Goal: Transaction & Acquisition: Purchase product/service

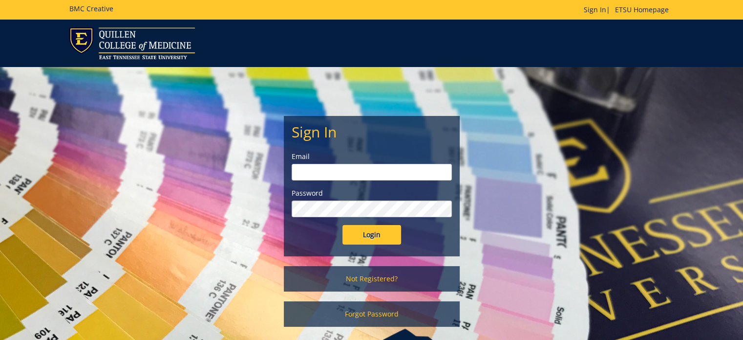
type input "gilland@etsu.edu"
click at [373, 233] on input "Login" at bounding box center [372, 235] width 59 height 20
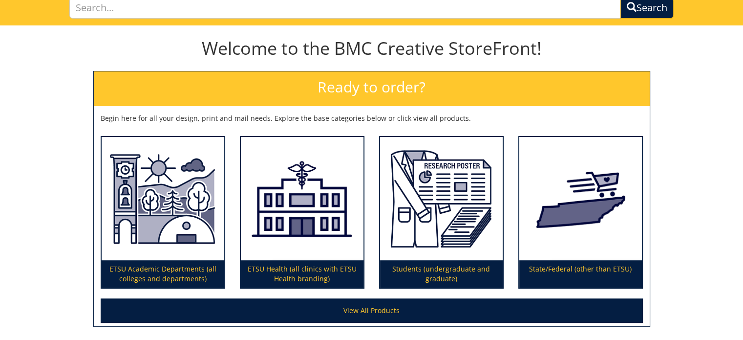
scroll to position [156, 0]
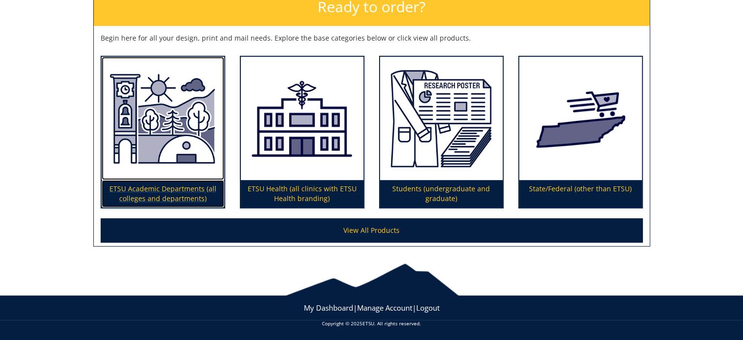
click at [144, 142] on img at bounding box center [163, 119] width 123 height 124
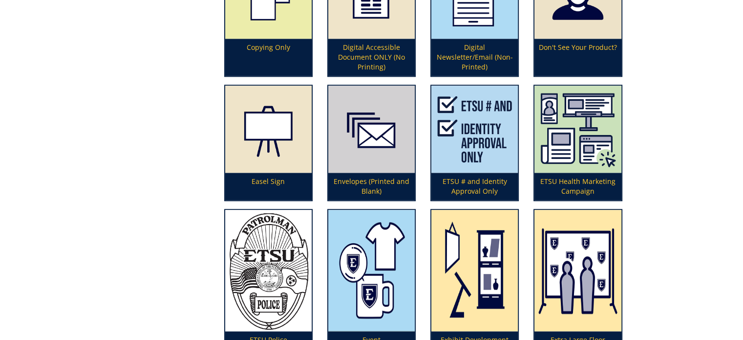
scroll to position [929, 0]
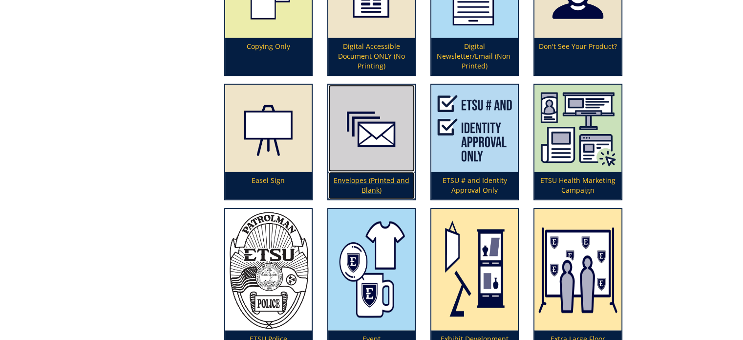
click at [372, 176] on p "Envelopes (Printed and Blank)" at bounding box center [371, 185] width 86 height 27
click at [371, 173] on p "Envelopes (Printed and Blank)" at bounding box center [371, 185] width 86 height 27
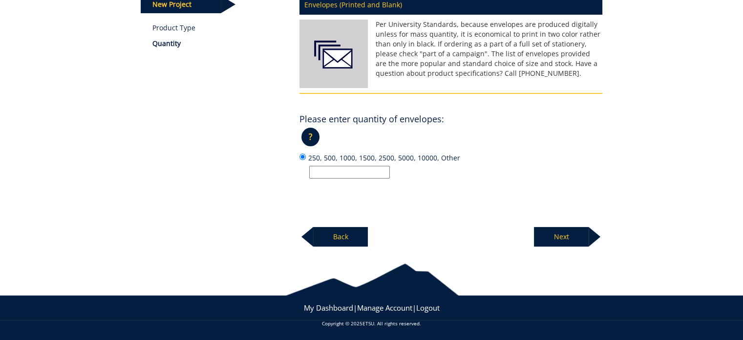
scroll to position [144, 0]
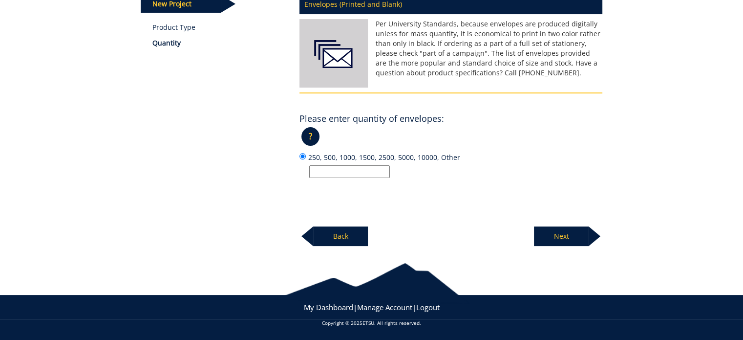
click at [373, 167] on input "250, 500, 1000, 1500, 2500, 5000, 10000, Other" at bounding box center [349, 171] width 81 height 13
type input "500"
click at [569, 238] on p "Next" at bounding box center [561, 236] width 55 height 20
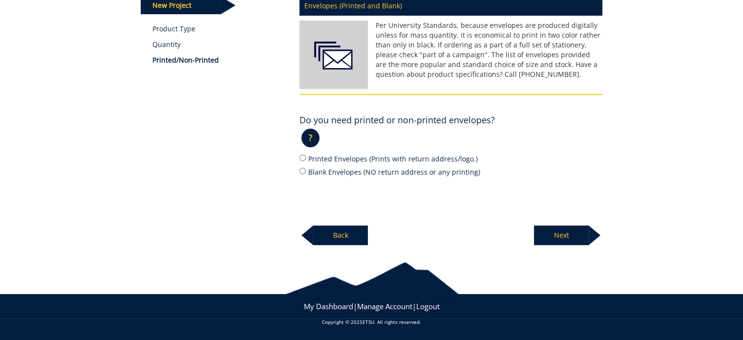
scroll to position [142, 0]
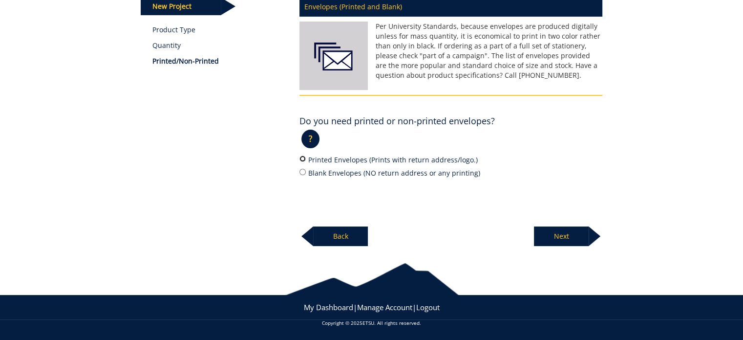
click at [303, 156] on input "Printed Envelopes (Prints with return address/logo.)" at bounding box center [303, 158] width 6 height 6
radio input "true"
click at [565, 236] on p "Next" at bounding box center [561, 236] width 55 height 20
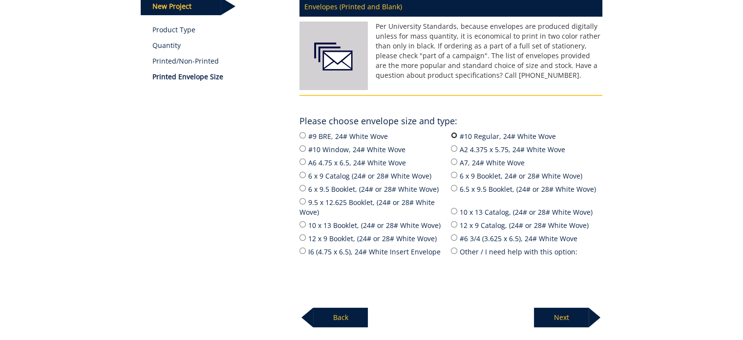
click at [455, 137] on input "#10 Regular, 24# White Wove" at bounding box center [454, 135] width 6 height 6
radio input "true"
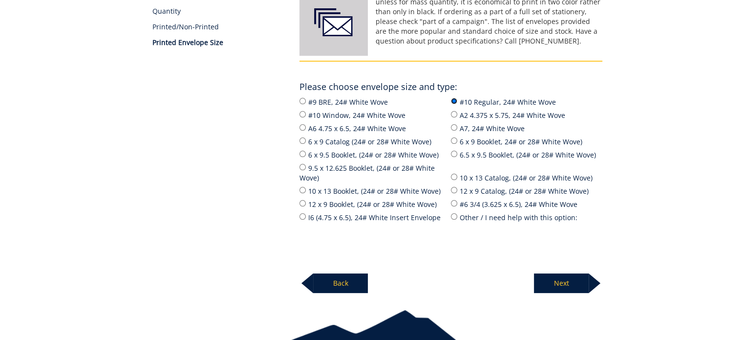
scroll to position [191, 0]
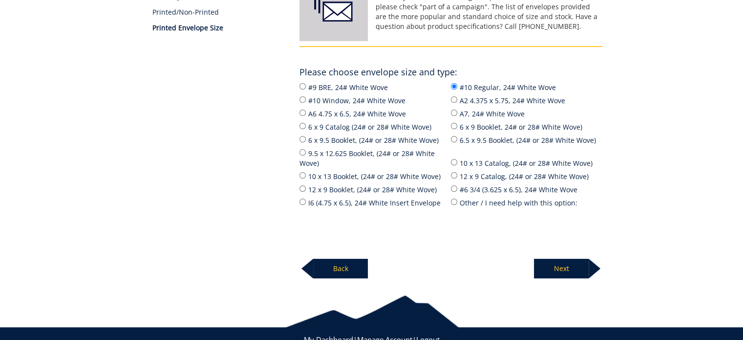
click at [573, 261] on p "Next" at bounding box center [561, 269] width 55 height 20
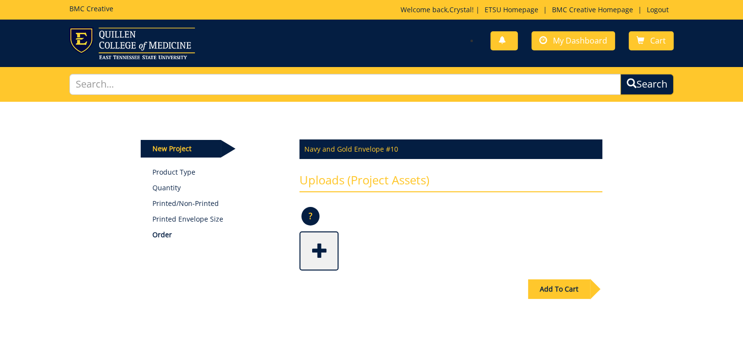
click at [324, 245] on span at bounding box center [320, 250] width 39 height 34
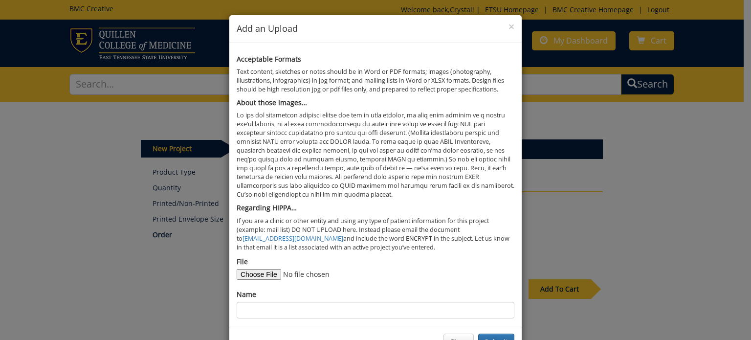
scroll to position [32, 0]
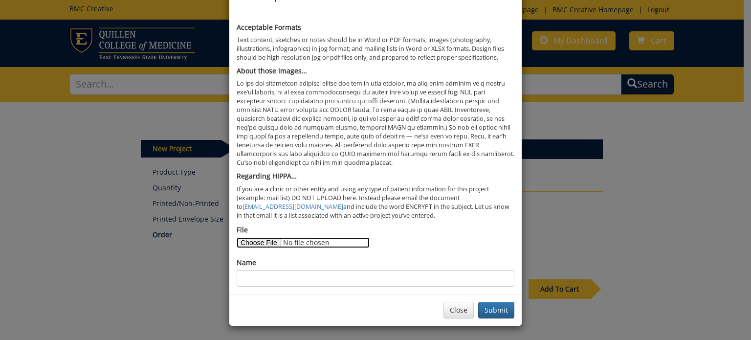
click at [247, 242] on input "File" at bounding box center [303, 242] width 133 height 11
type input "C:\fakepath\ETSU Police envelope layout.docx"
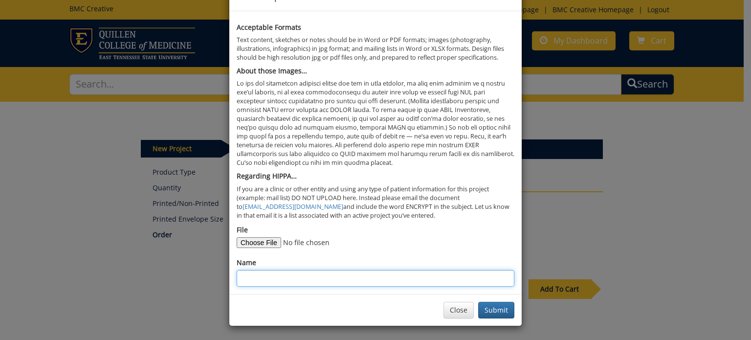
click at [289, 275] on input "Name" at bounding box center [376, 278] width 278 height 17
type input "ETSU Police #10 business envelope design layout"
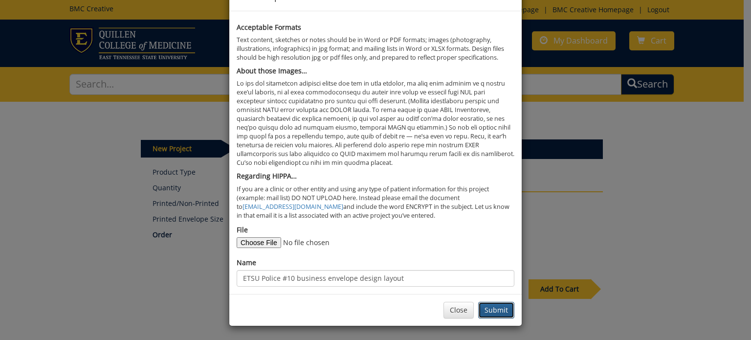
click at [494, 308] on button "Submit" at bounding box center [496, 310] width 36 height 17
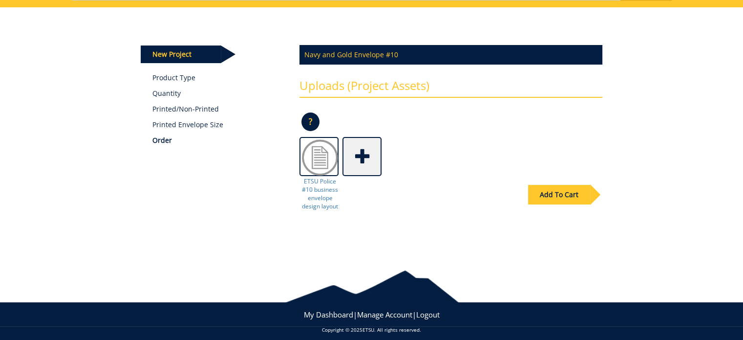
scroll to position [102, 0]
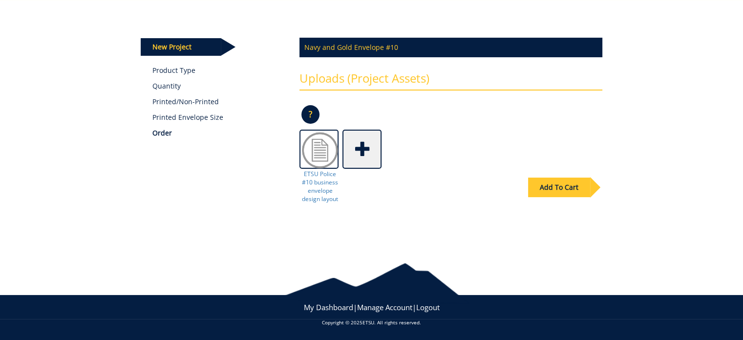
click at [559, 187] on div "Add To Cart" at bounding box center [559, 187] width 62 height 20
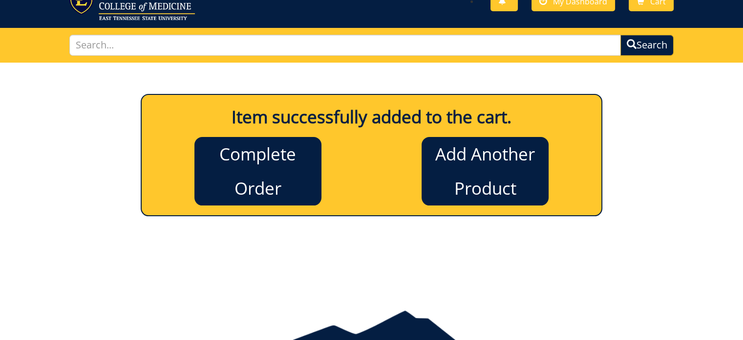
scroll to position [0, 0]
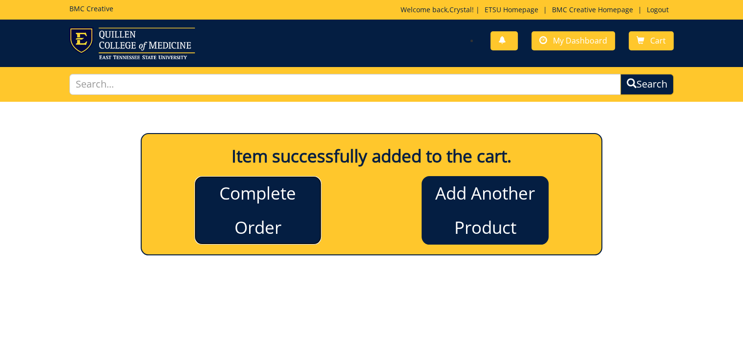
click at [258, 199] on link "Complete Order" at bounding box center [257, 210] width 127 height 68
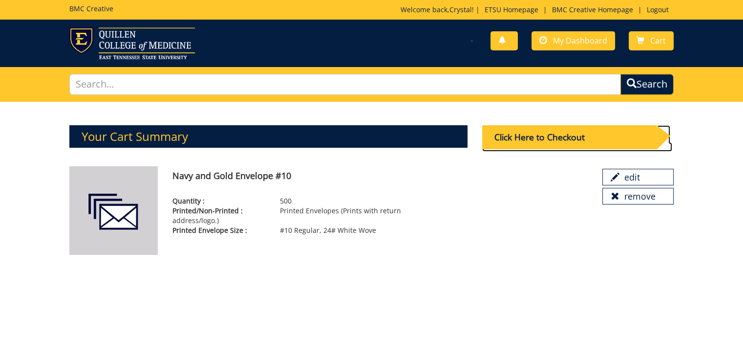
click at [559, 133] on div "Click Here to Checkout" at bounding box center [569, 137] width 175 height 24
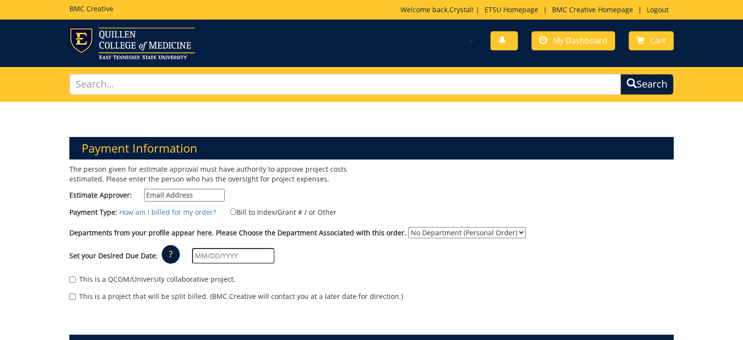
click at [155, 195] on input "Estimate Approver:" at bounding box center [184, 195] width 81 height 13
type input "[PERSON_NAME][EMAIL_ADDRESS][DOMAIN_NAME]"
type input "1043 [PERSON_NAME] Dr"
type input "Box 70646"
type input "[GEOGRAPHIC_DATA]"
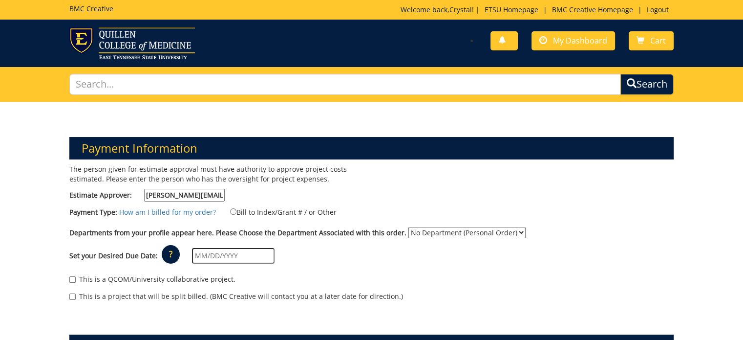
type input "37614"
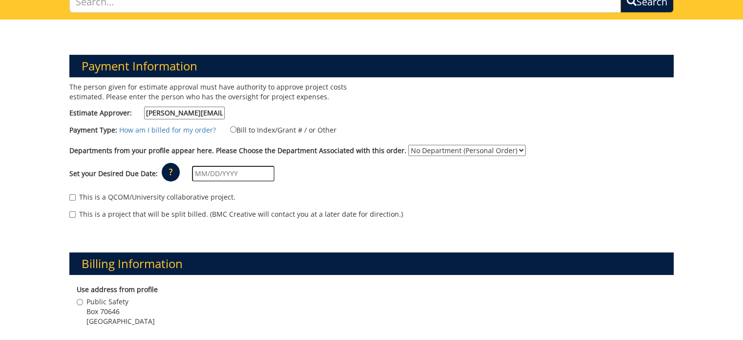
scroll to position [98, 0]
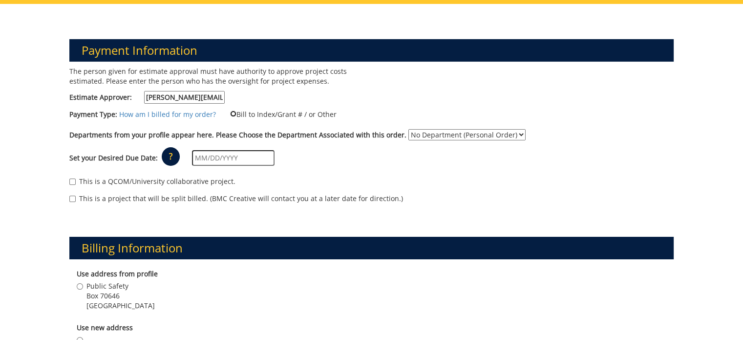
click at [230, 112] on input "Bill to Index/Grant # / or Other" at bounding box center [233, 113] width 6 height 6
radio input "true"
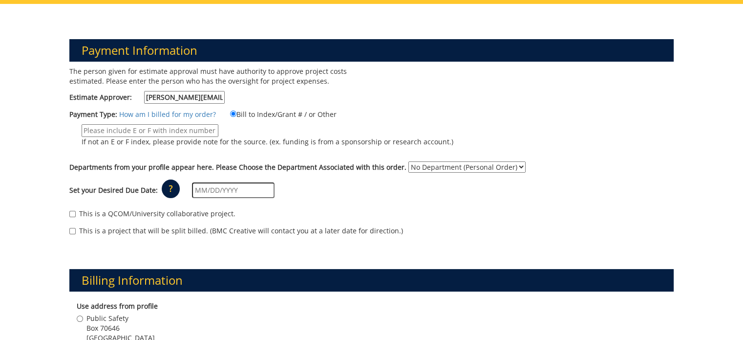
paste input "10-22400-100000-100-{INSERT ACCOUNT}-500-999-999-999"
click at [94, 127] on input "10-22400-100000-100-{INSERT ACCOUNT}-500-999-999-999" at bounding box center [150, 130] width 137 height 13
click at [248, 144] on p "If not an E or F index, please provide note for the source. (ex. funding is fro…" at bounding box center [268, 142] width 372 height 10
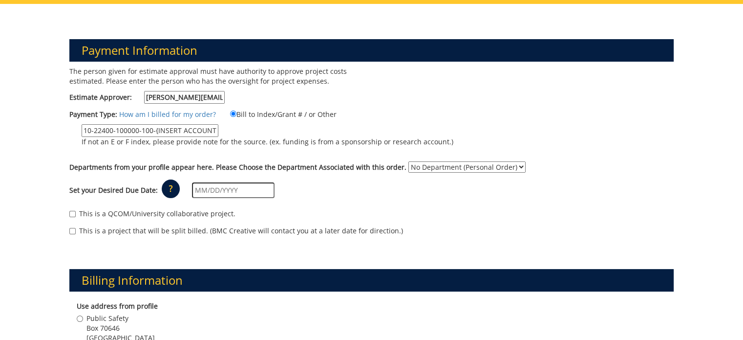
click at [218, 137] on input "10-22400-100000-100-{INSERT ACCOUNT}-500-999-999-999" at bounding box center [150, 130] width 137 height 13
click at [176, 134] on input "10-22400-100000-100-{INSERT ACCOUNT}-500-999-999-999" at bounding box center [150, 130] width 137 height 13
drag, startPoint x: 155, startPoint y: 128, endPoint x: 207, endPoint y: 11, distance: 128.0
click at [155, 128] on input "10-22400-100000-100-{INSERT ACCOUNT}-500-999-999-999" at bounding box center [150, 130] width 137 height 13
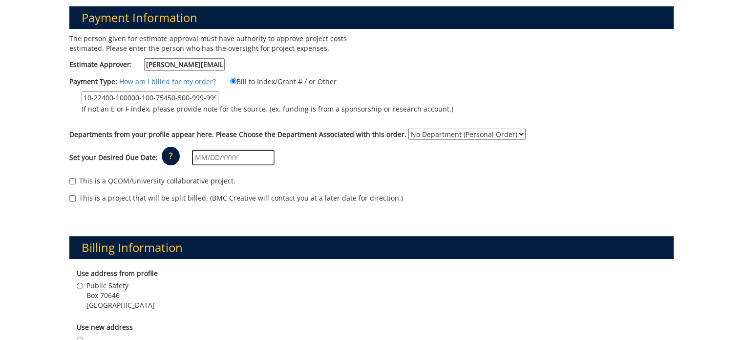
scroll to position [147, 0]
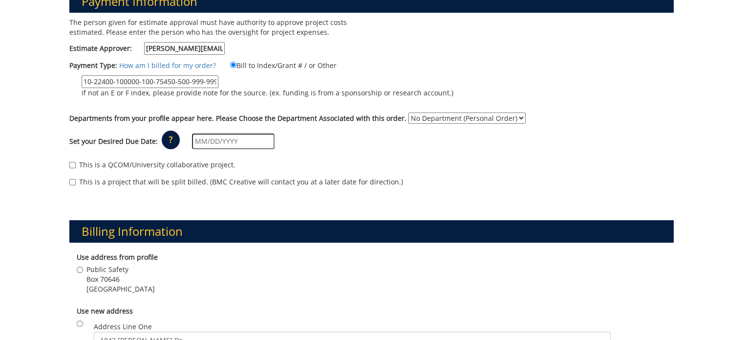
type input "10-22400-100000-100-75450-500-999-999-999"
click at [434, 109] on div "The person given for estimate approval must have authority to approve project c…" at bounding box center [372, 107] width 620 height 179
click at [434, 113] on select "No Department (Personal Order) Public Safety" at bounding box center [467, 117] width 117 height 11
select select "156"
click at [409, 112] on select "No Department (Personal Order) Public Safety" at bounding box center [467, 117] width 117 height 11
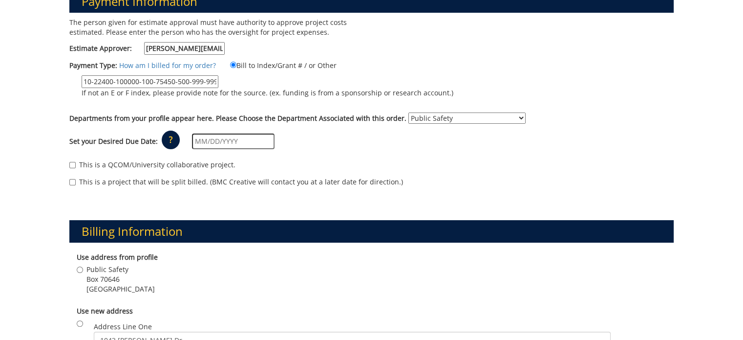
click at [213, 134] on input "text" at bounding box center [233, 141] width 83 height 16
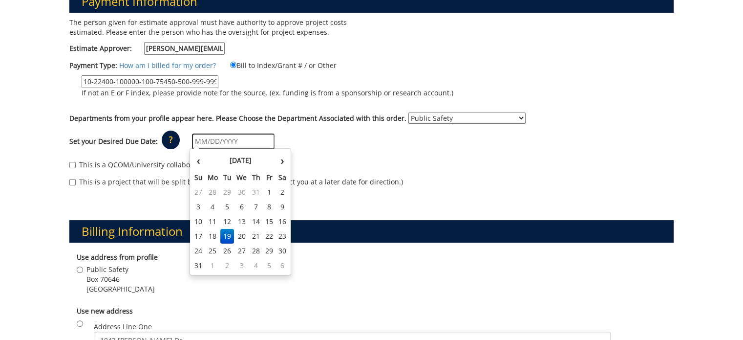
click at [319, 140] on div "Set your Desired Due Date: ? × How long will my project take to finish? : Pleas…" at bounding box center [372, 141] width 620 height 27
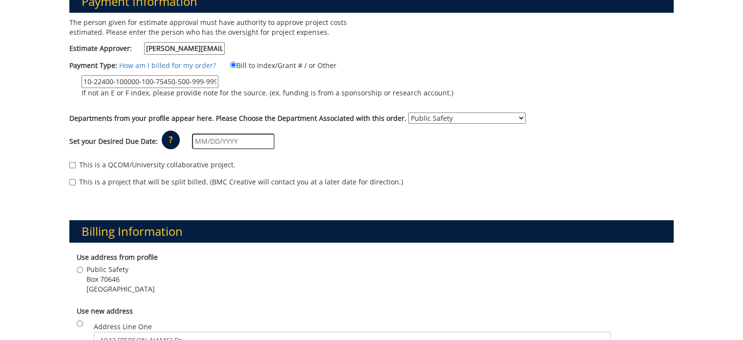
click at [212, 135] on input "text" at bounding box center [233, 141] width 83 height 16
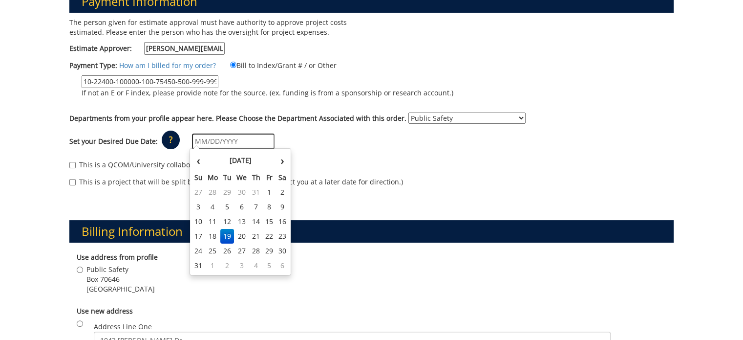
click at [215, 176] on th "Mo" at bounding box center [213, 177] width 16 height 15
click at [212, 248] on td "25" at bounding box center [213, 250] width 16 height 15
type input "[DATE]"
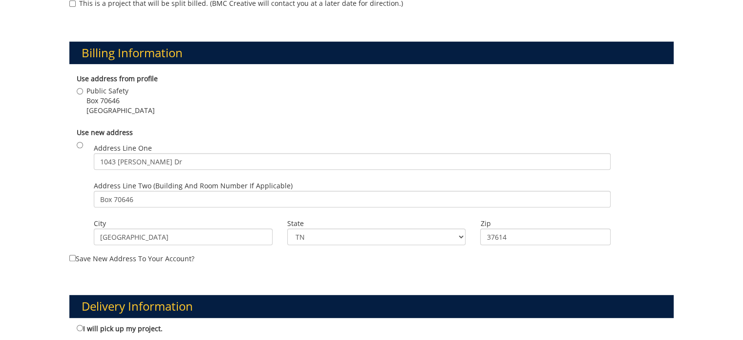
scroll to position [342, 0]
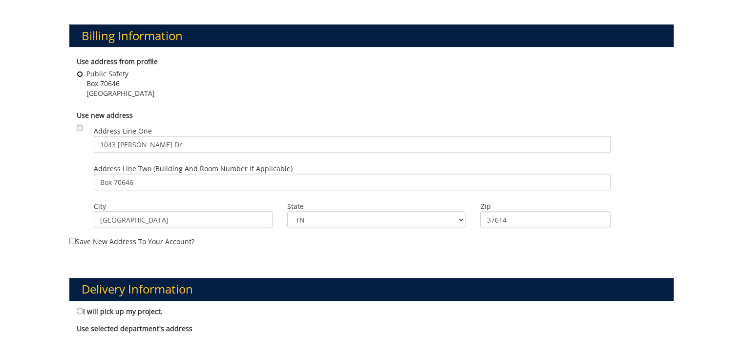
click at [80, 74] on input "Public Safety Box 70646 Johnson City , TN 37614" at bounding box center [80, 74] width 6 height 6
radio input "true"
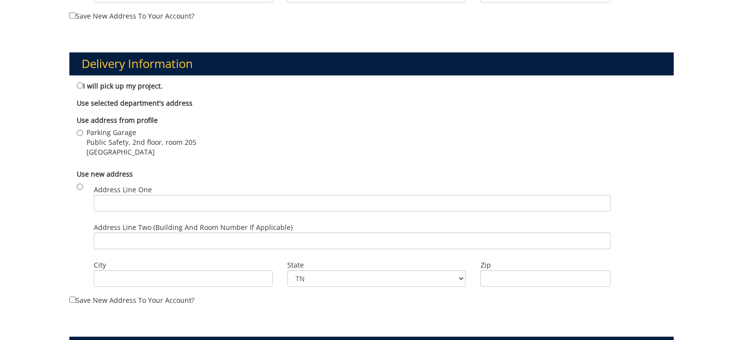
scroll to position [586, 0]
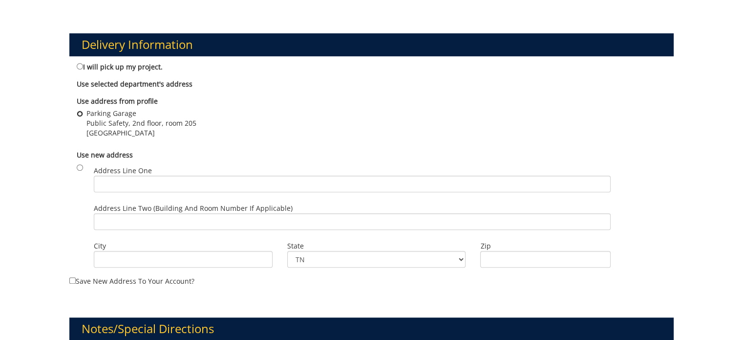
click at [81, 114] on input "Parking Garage Public Safety, 2nd floor, room 205 Johnson City , TN 37614" at bounding box center [80, 113] width 6 height 6
radio input "true"
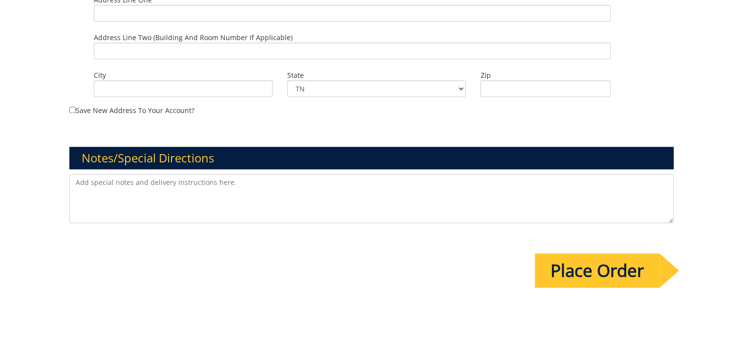
scroll to position [831, 0]
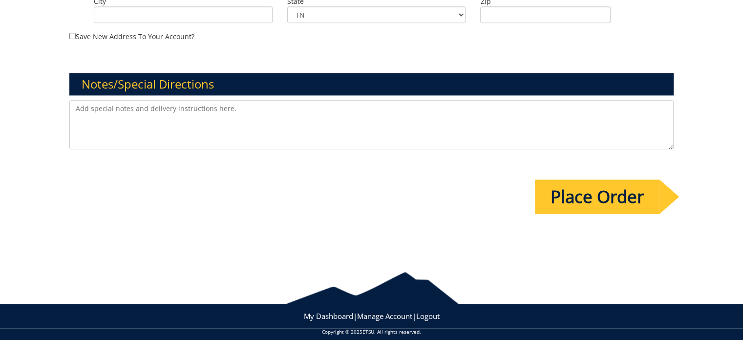
click at [567, 197] on input "Place Order" at bounding box center [597, 196] width 125 height 34
